Goal: Find specific page/section

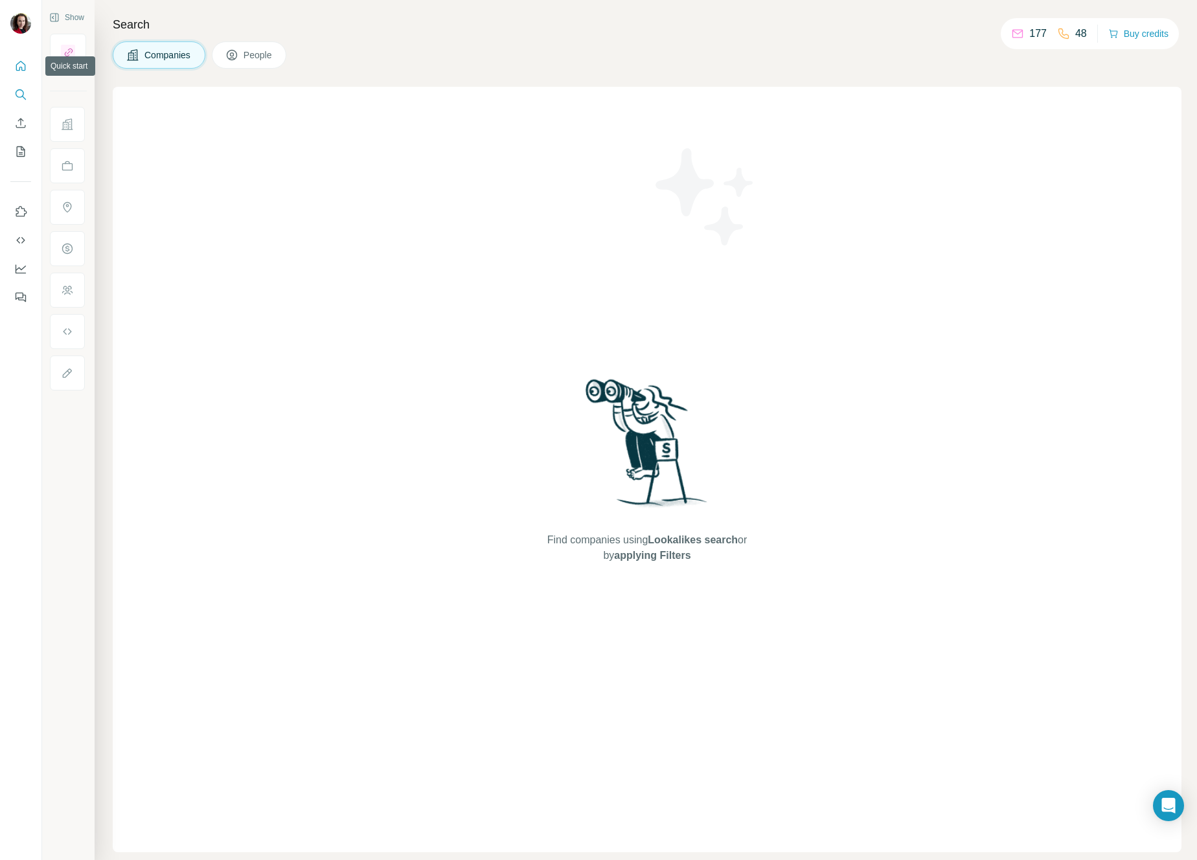
click at [21, 55] on button "Quick start" at bounding box center [20, 65] width 21 height 23
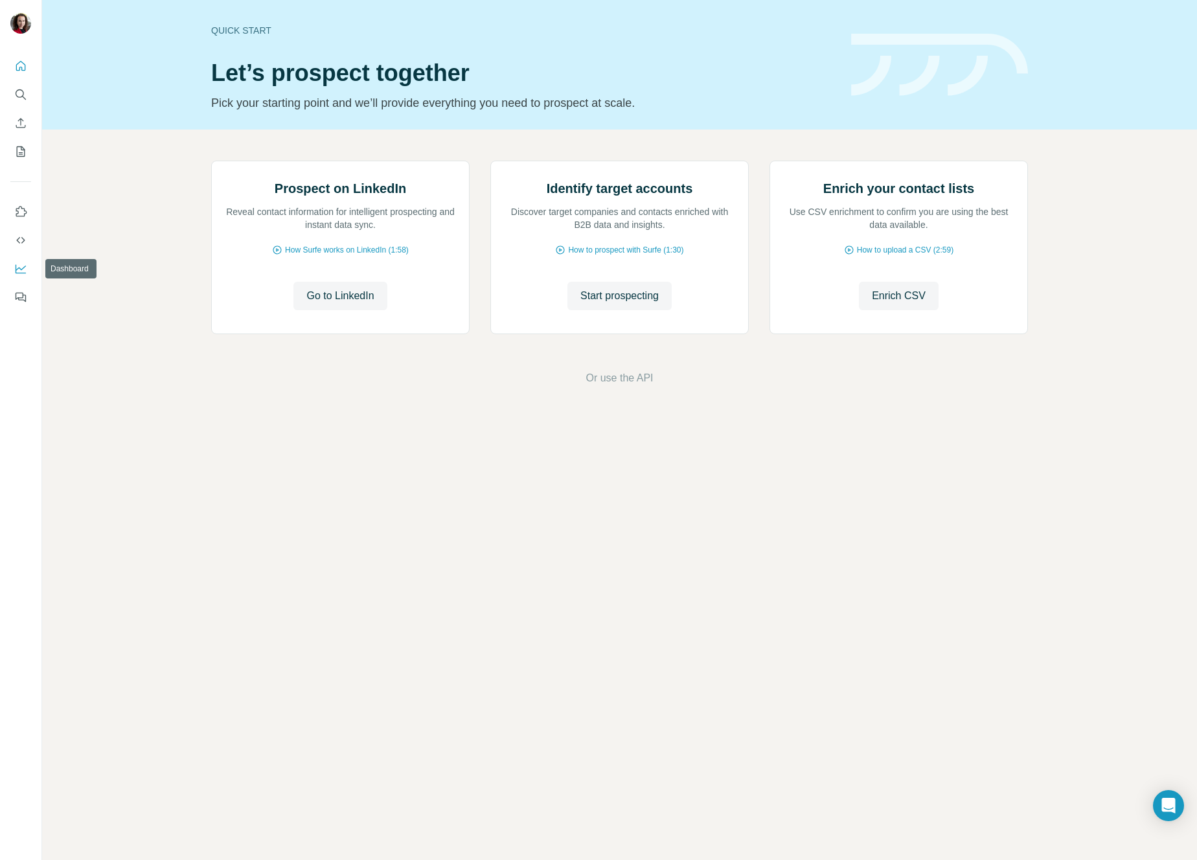
click at [23, 271] on icon "Dashboard" at bounding box center [20, 268] width 13 height 13
